Goal: Task Accomplishment & Management: Manage account settings

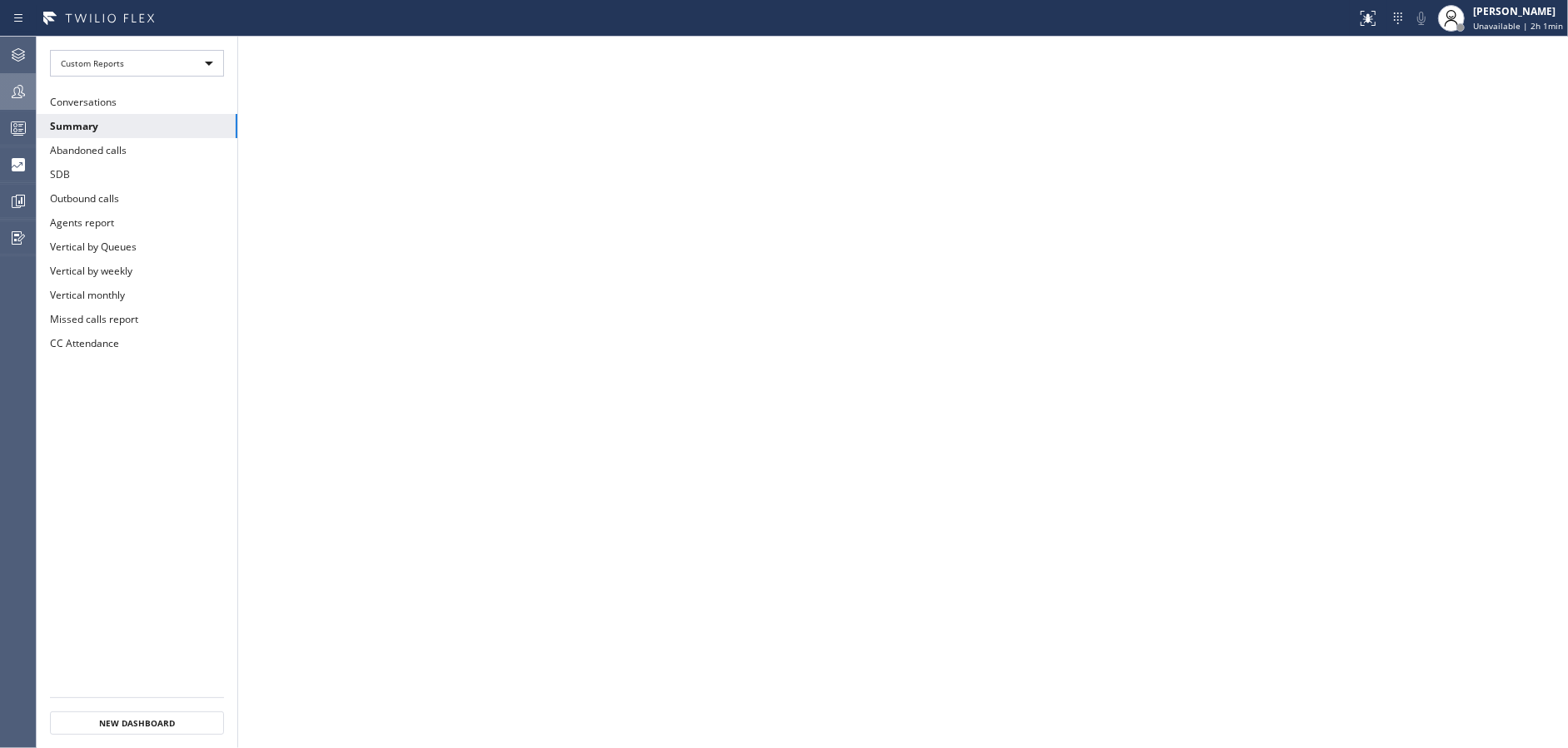
click at [0, 85] on div at bounding box center [18, 91] width 37 height 20
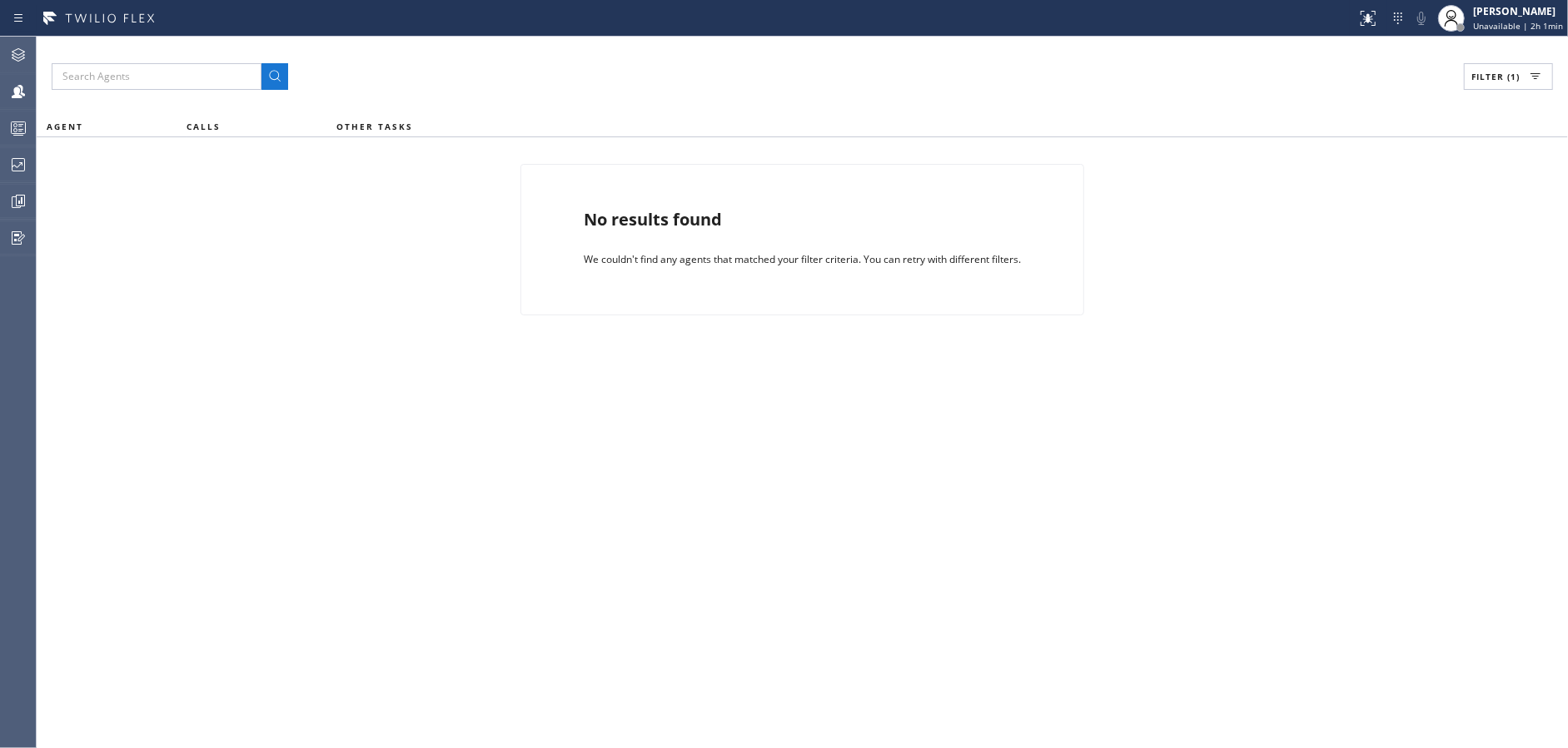
click at [36, 135] on div "Agent Desktop Teams Queues Stats Dashboards Analyze Questionnaires" at bounding box center [18, 392] width 37 height 711
click at [1483, 65] on button "Filter (1)" at bounding box center [1509, 76] width 89 height 27
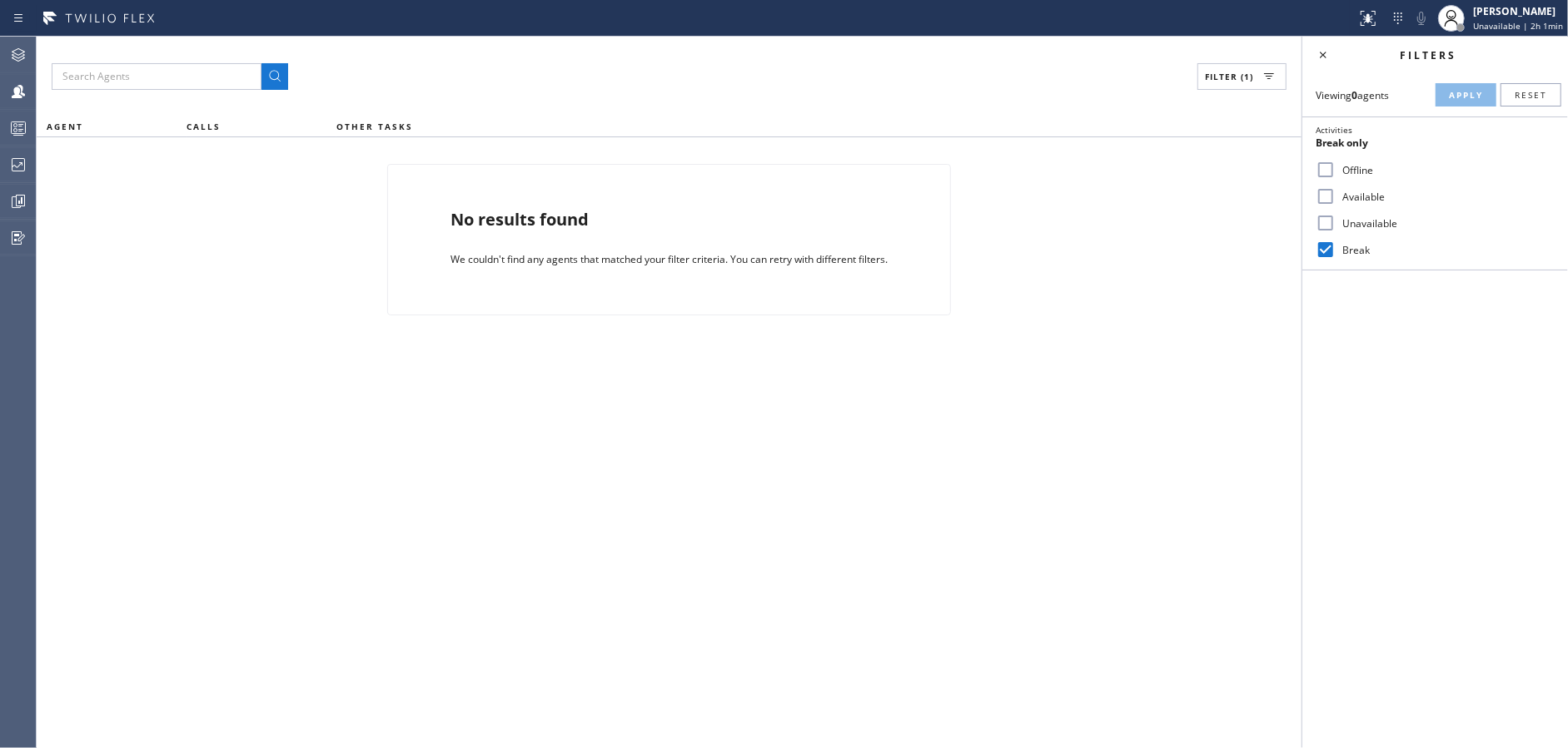
click at [1326, 243] on input "Break" at bounding box center [1325, 249] width 20 height 20
checkbox input "false"
click at [1316, 191] on input "Available" at bounding box center [1325, 196] width 20 height 20
checkbox input "true"
click at [1327, 214] on input "Unavailable" at bounding box center [1325, 223] width 20 height 20
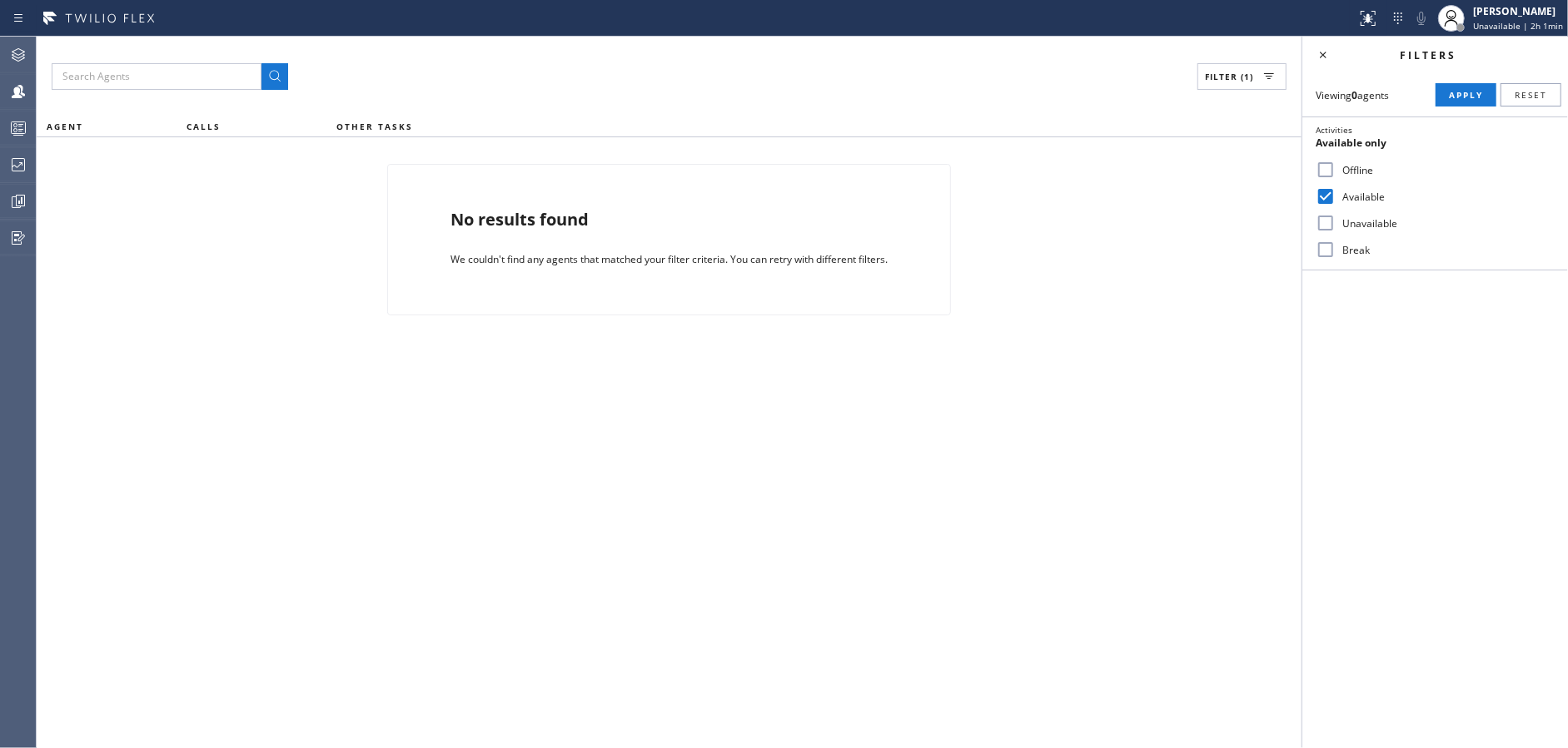
checkbox input "true"
click at [1454, 99] on span "Apply" at bounding box center [1466, 95] width 34 height 12
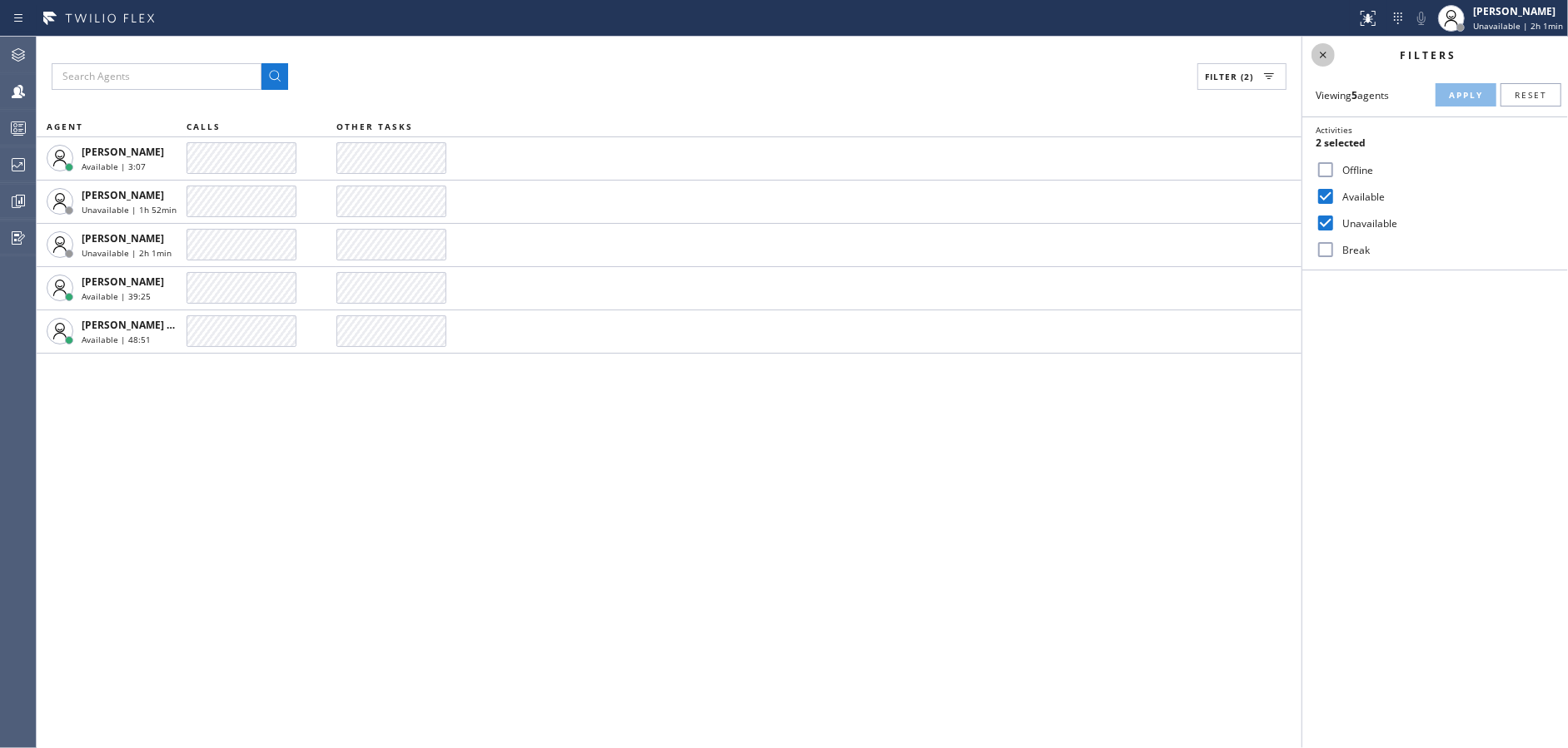
click at [1320, 59] on icon at bounding box center [1323, 54] width 20 height 20
